Goal: Task Accomplishment & Management: Manage account settings

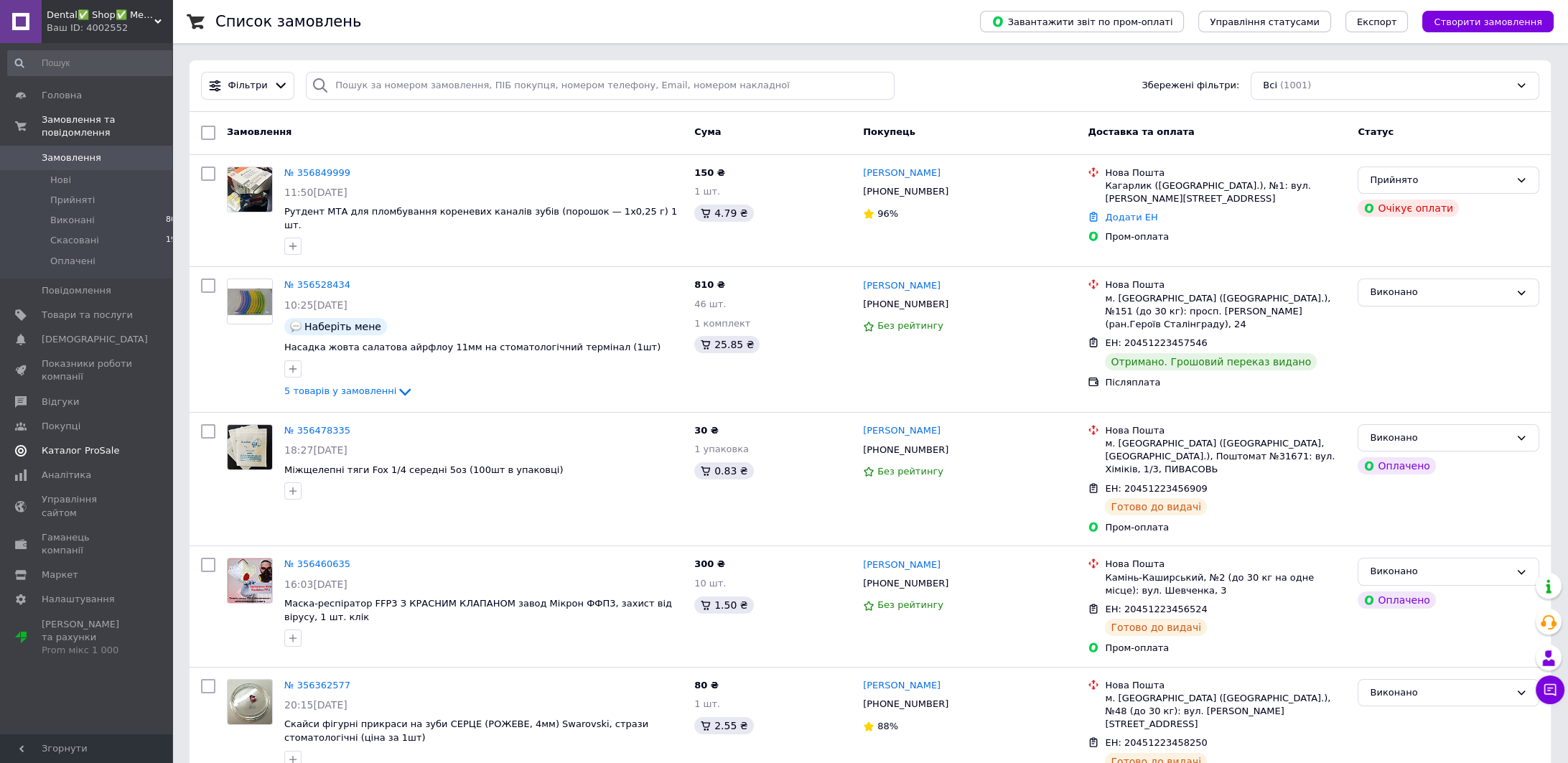
click at [66, 444] on span "Каталог ProSale" at bounding box center [80, 450] width 77 height 13
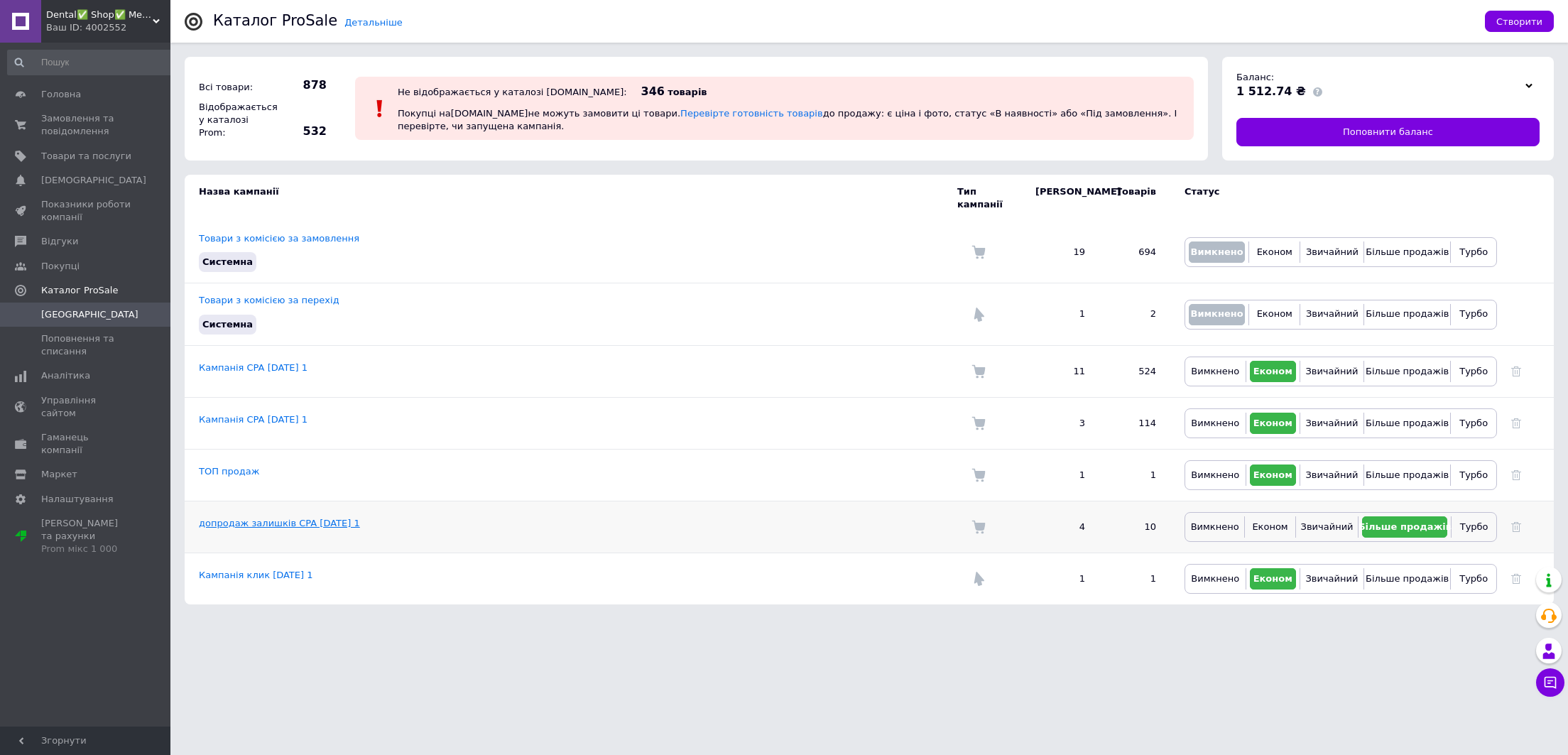
click at [294, 518] on link "допродаж залишків CPA 11.08.2025 1" at bounding box center [279, 523] width 161 height 10
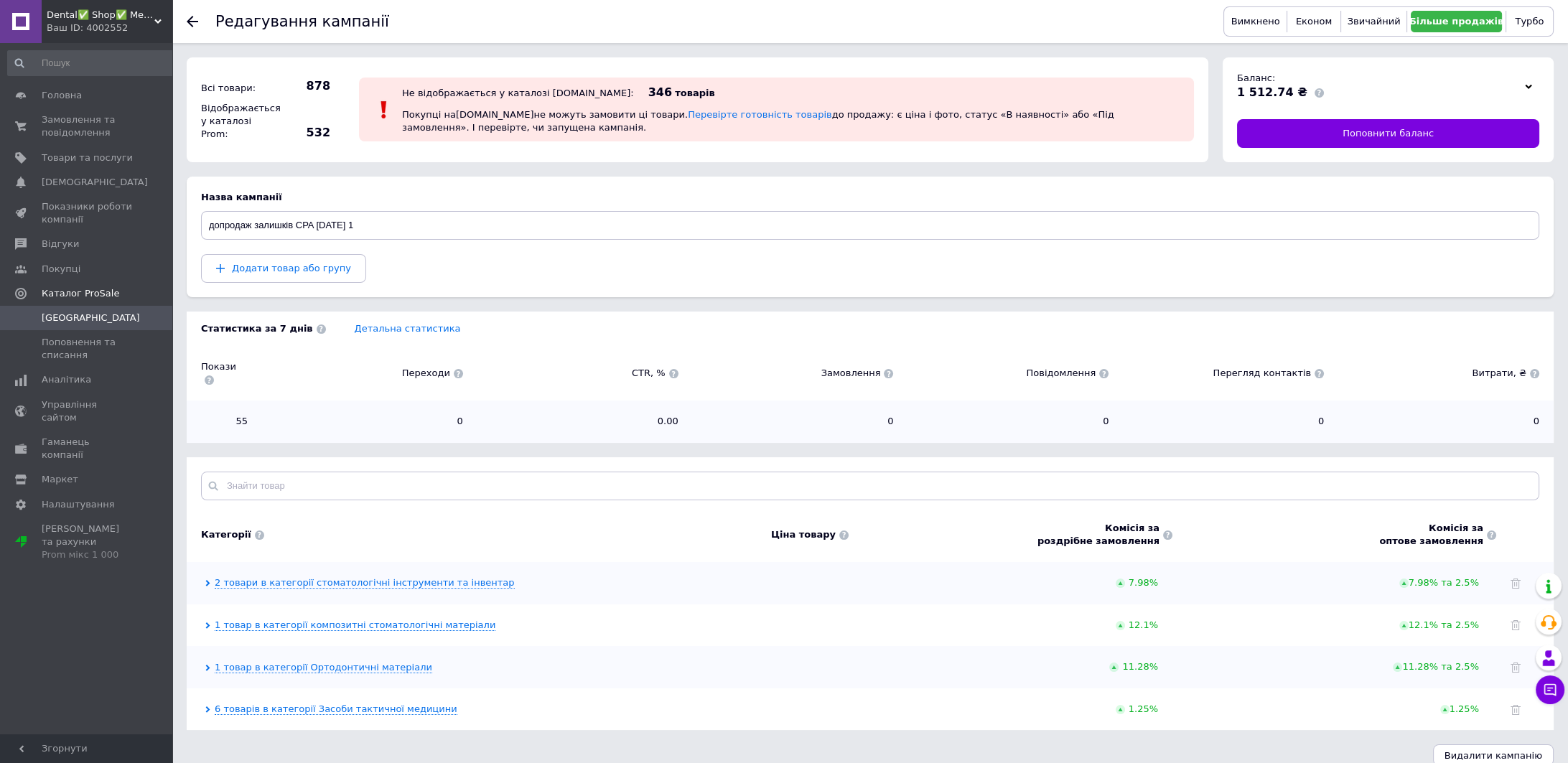
click at [59, 315] on span "Кампанії" at bounding box center [91, 318] width 98 height 13
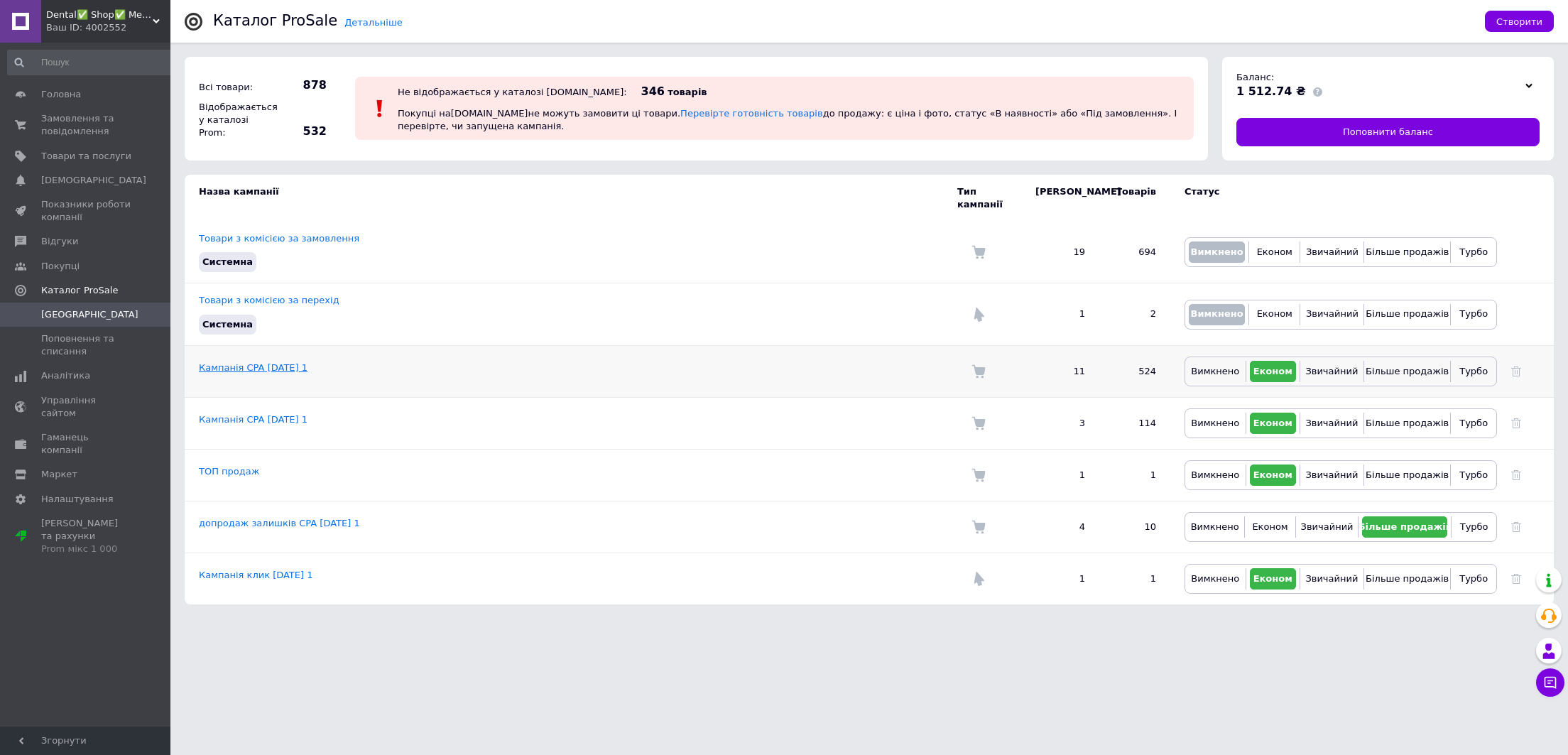
click at [282, 362] on link "Кампанія CPA 01.09.2024 1" at bounding box center [253, 367] width 109 height 10
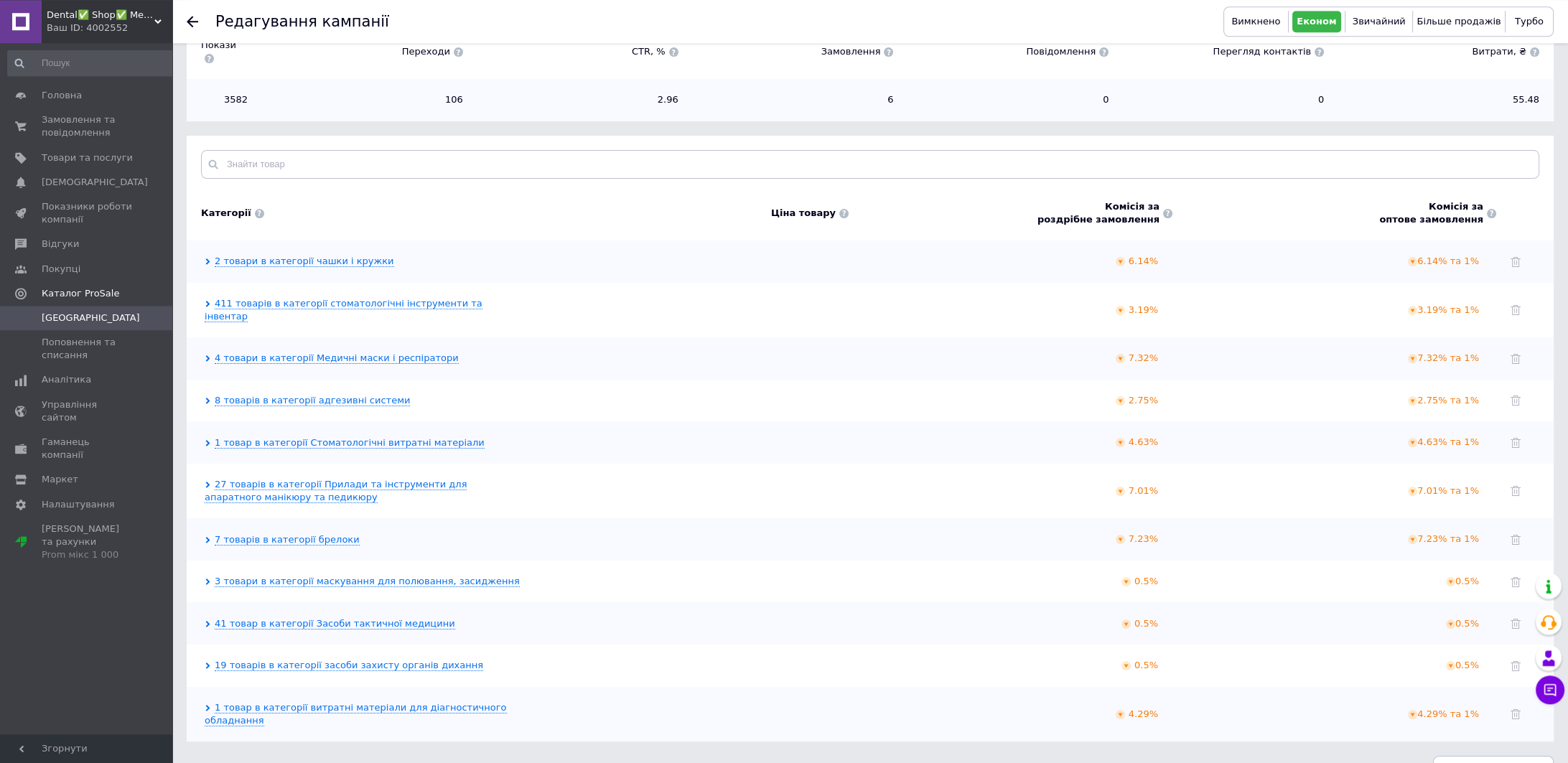
scroll to position [323, 0]
click at [381, 658] on link "19 товарів в категорії засоби захисту органів дихання" at bounding box center [349, 663] width 269 height 11
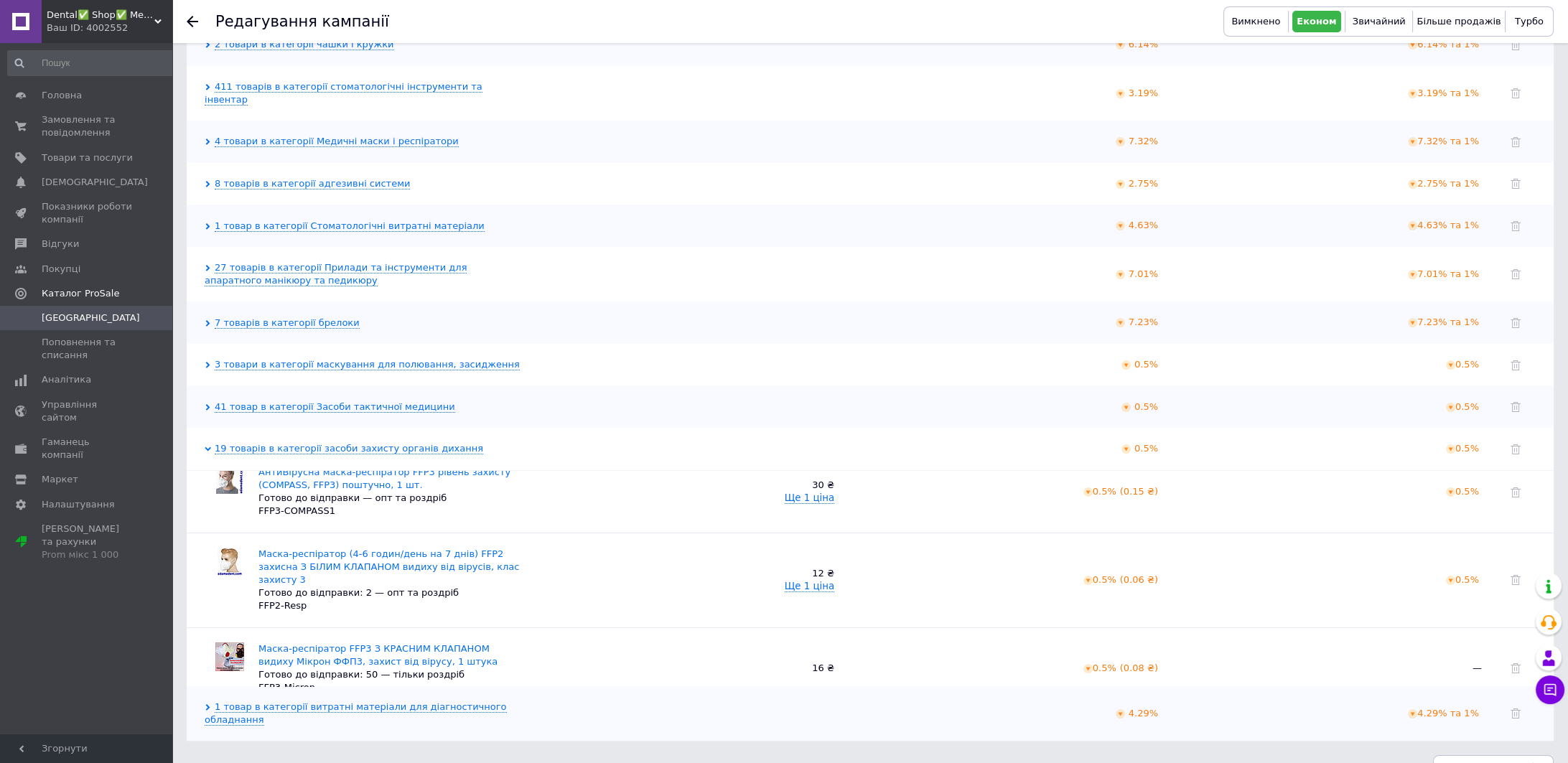
scroll to position [297, 0]
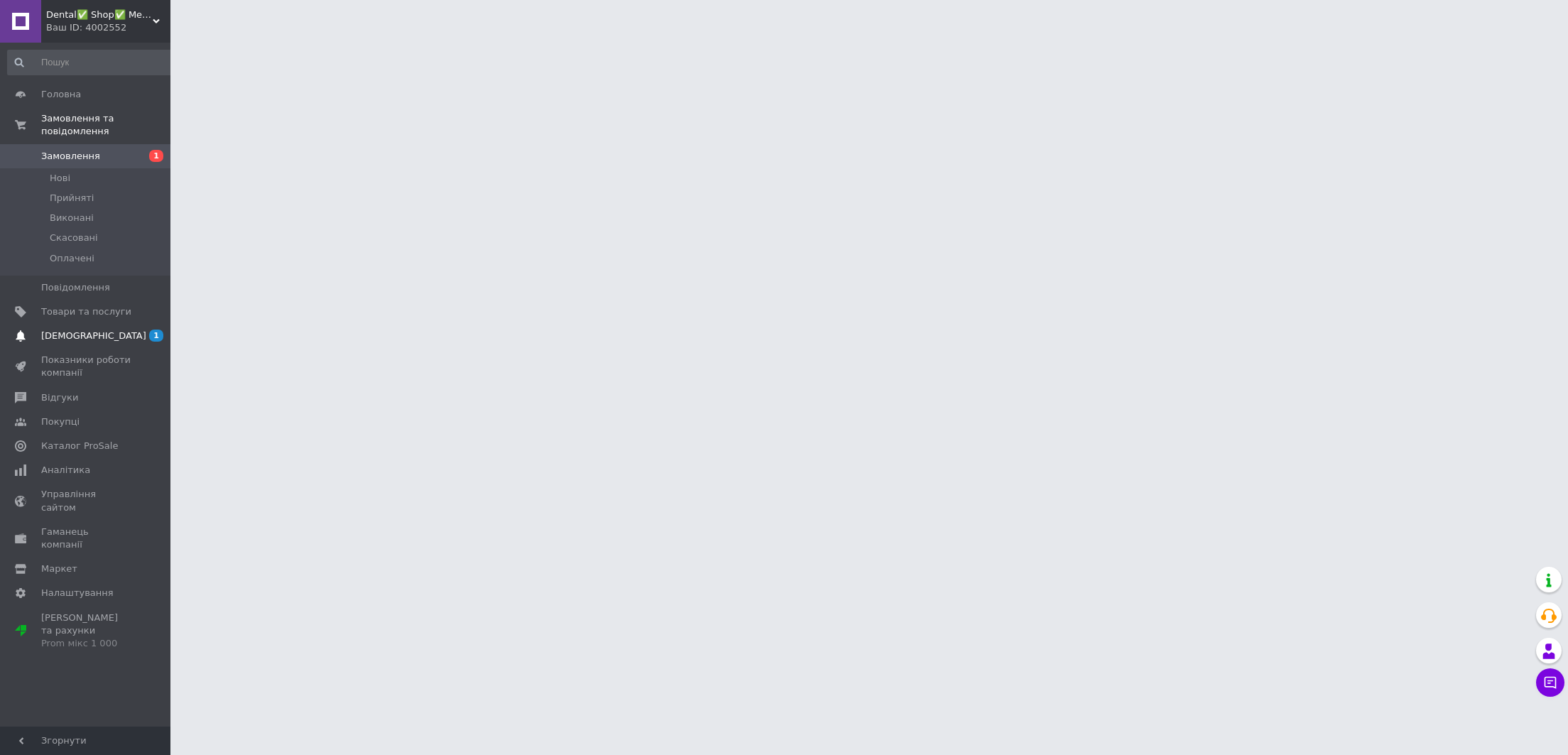
click at [44, 329] on span "[DEMOGRAPHIC_DATA]" at bounding box center [94, 335] width 105 height 13
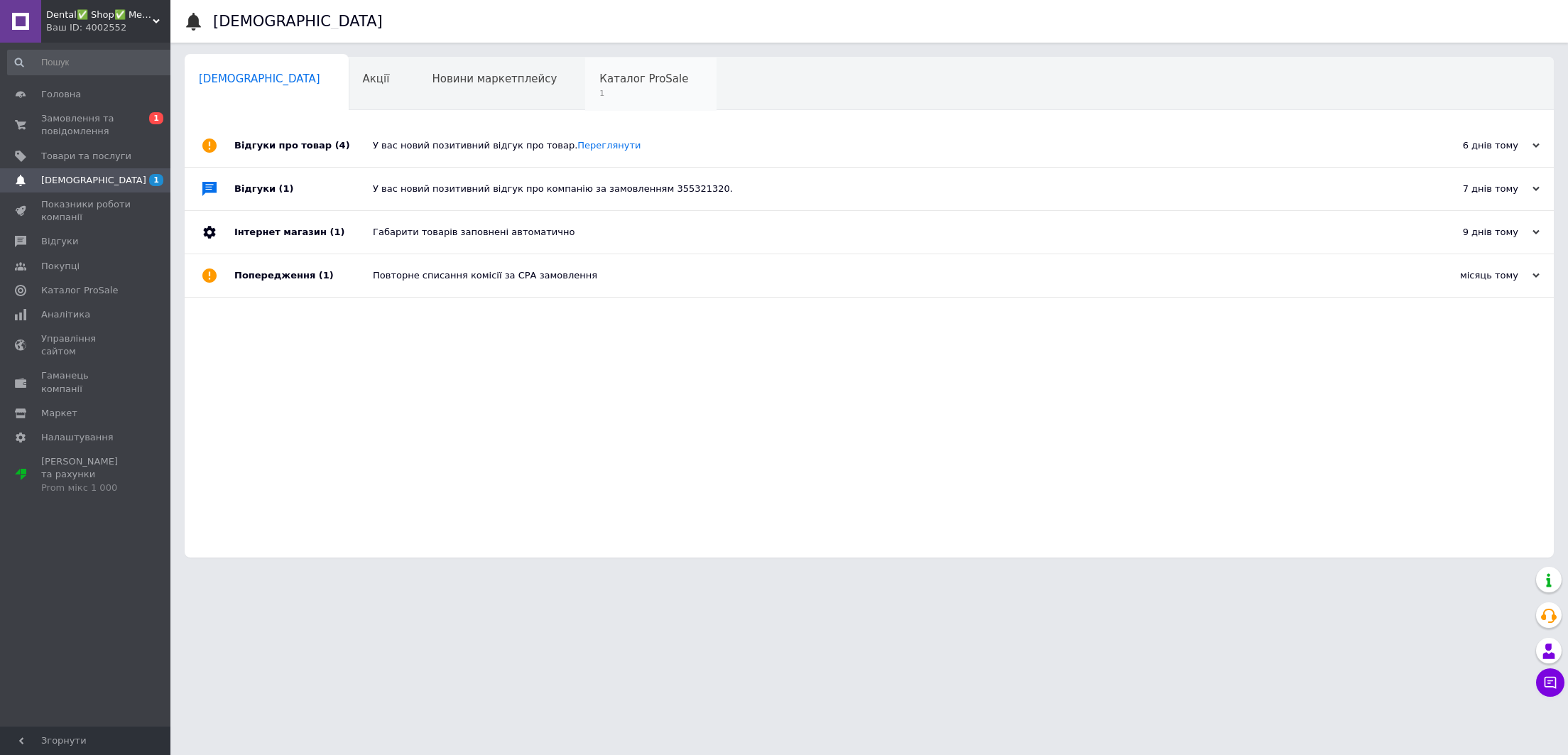
click at [585, 87] on div "Каталог ProSale 1" at bounding box center [651, 85] width 132 height 54
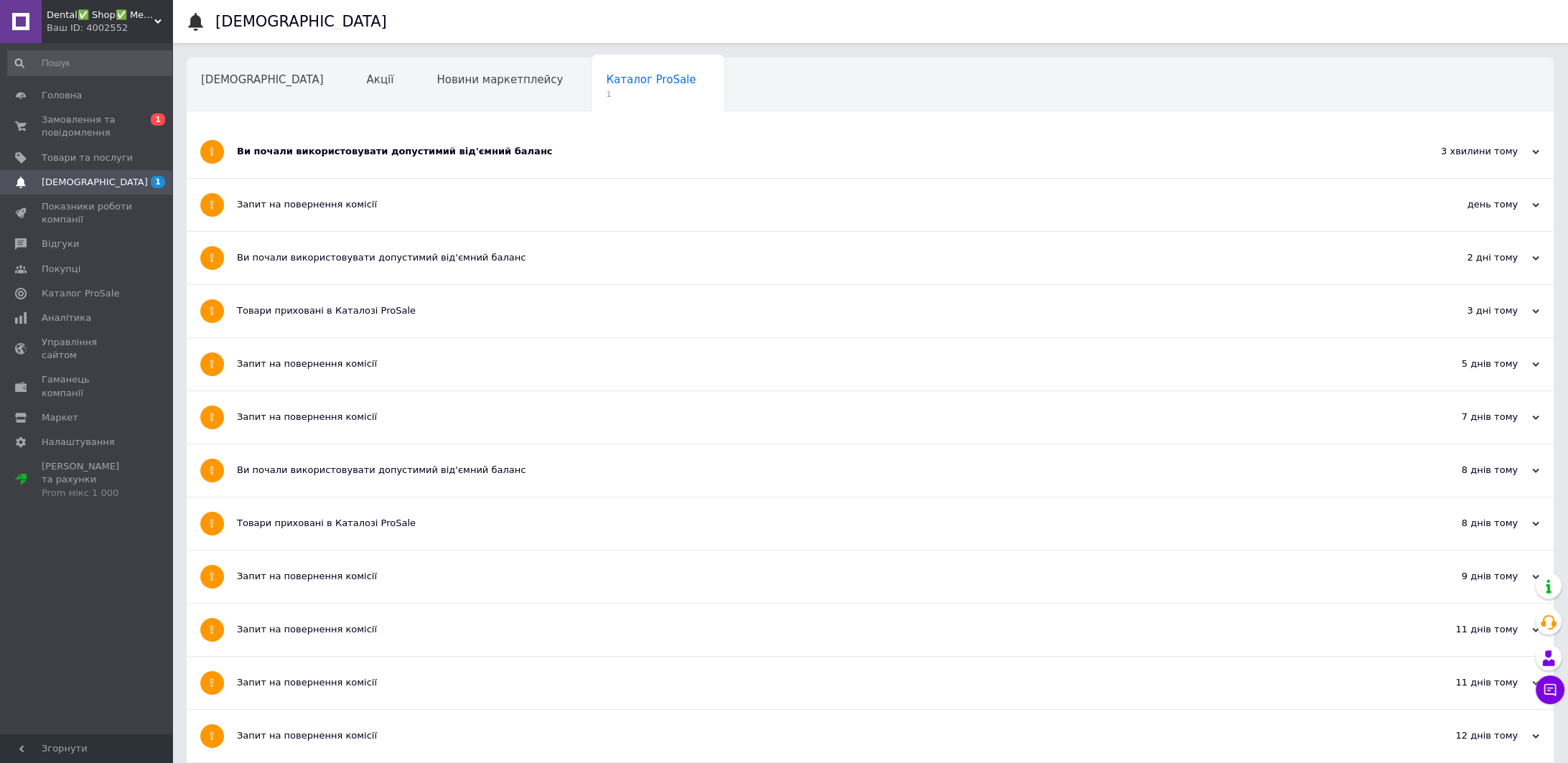
click at [357, 154] on div "Ви почали використовувати допустимий від'ємний баланс" at bounding box center [816, 151] width 1159 height 13
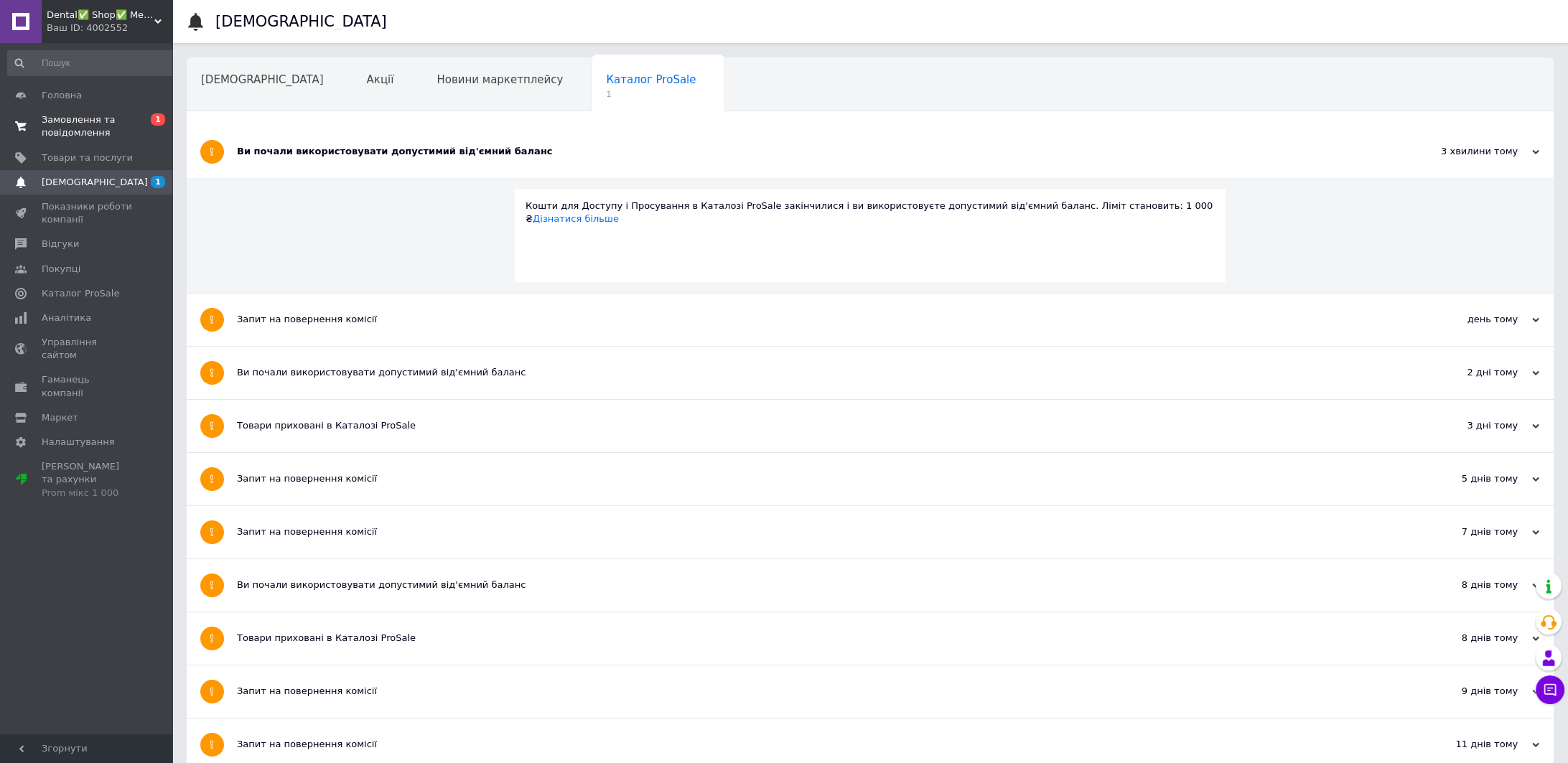
click at [60, 130] on span "Замовлення та повідомлення" at bounding box center [87, 126] width 92 height 26
